Goal: Entertainment & Leisure: Consume media (video, audio)

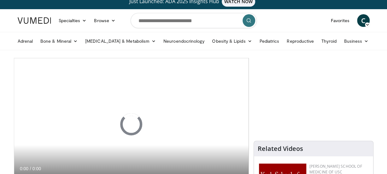
scroll to position [64, 0]
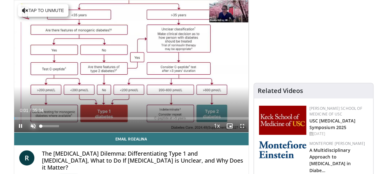
click at [33, 124] on span "Video Player" at bounding box center [33, 125] width 13 height 13
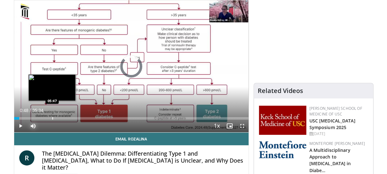
drag, startPoint x: 14, startPoint y: 117, endPoint x: 57, endPoint y: 117, distance: 42.9
click at [57, 117] on div "Loaded : 0.00% 05:41 05:47" at bounding box center [131, 118] width 235 height 3
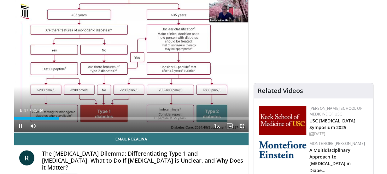
click at [243, 125] on span "Video Player" at bounding box center [242, 125] width 13 height 13
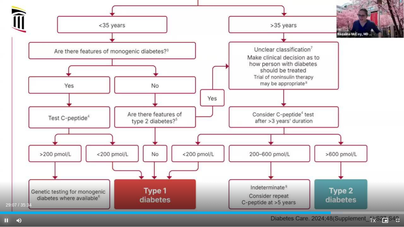
click at [6, 173] on span "Video Player" at bounding box center [6, 220] width 13 height 13
click at [387, 173] on span "Video Player" at bounding box center [397, 220] width 13 height 13
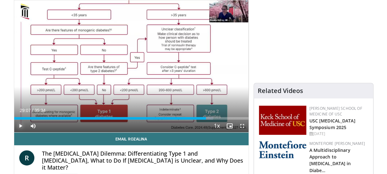
click at [20, 125] on span "Video Player" at bounding box center [20, 125] width 13 height 13
click at [21, 126] on span "Video Player" at bounding box center [20, 125] width 13 height 13
click at [19, 125] on span "Video Player" at bounding box center [20, 125] width 13 height 13
click at [21, 124] on span "Video Player" at bounding box center [20, 125] width 13 height 13
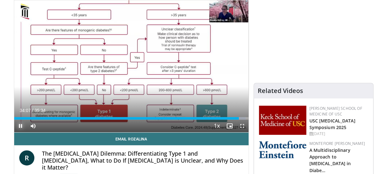
click at [21, 125] on span "Video Player" at bounding box center [20, 125] width 13 height 13
click at [19, 125] on span "Video Player" at bounding box center [20, 125] width 13 height 13
